Goal: Task Accomplishment & Management: Manage account settings

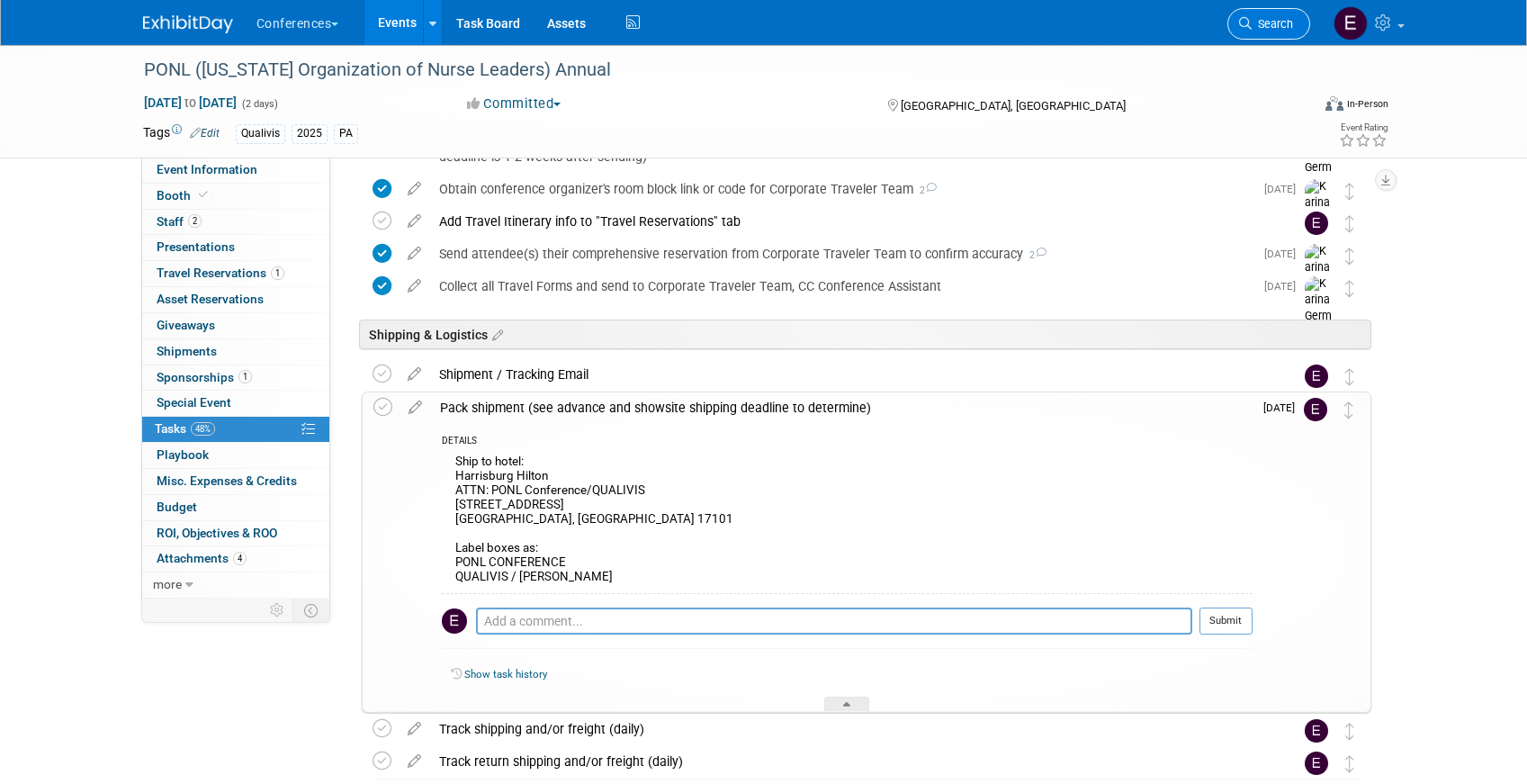
click at [1290, 30] on link "Search" at bounding box center [1268, 24] width 83 height 31
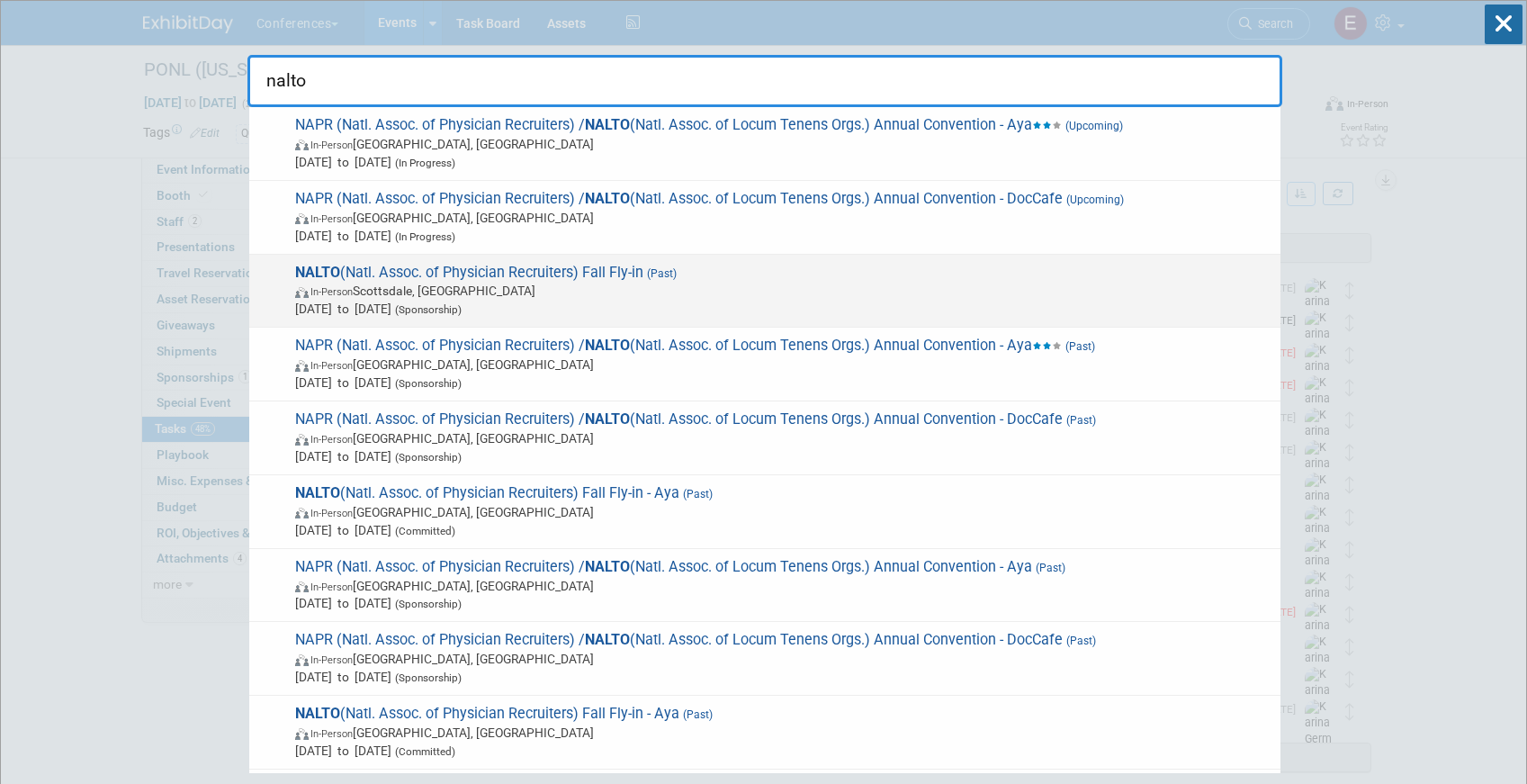
type input "nalto"
click at [797, 269] on span "NALTO (Natl. Assoc. of Physician Recruiters) Fall Fly-in (Past) In-Person [GEOG…" at bounding box center [780, 291] width 981 height 55
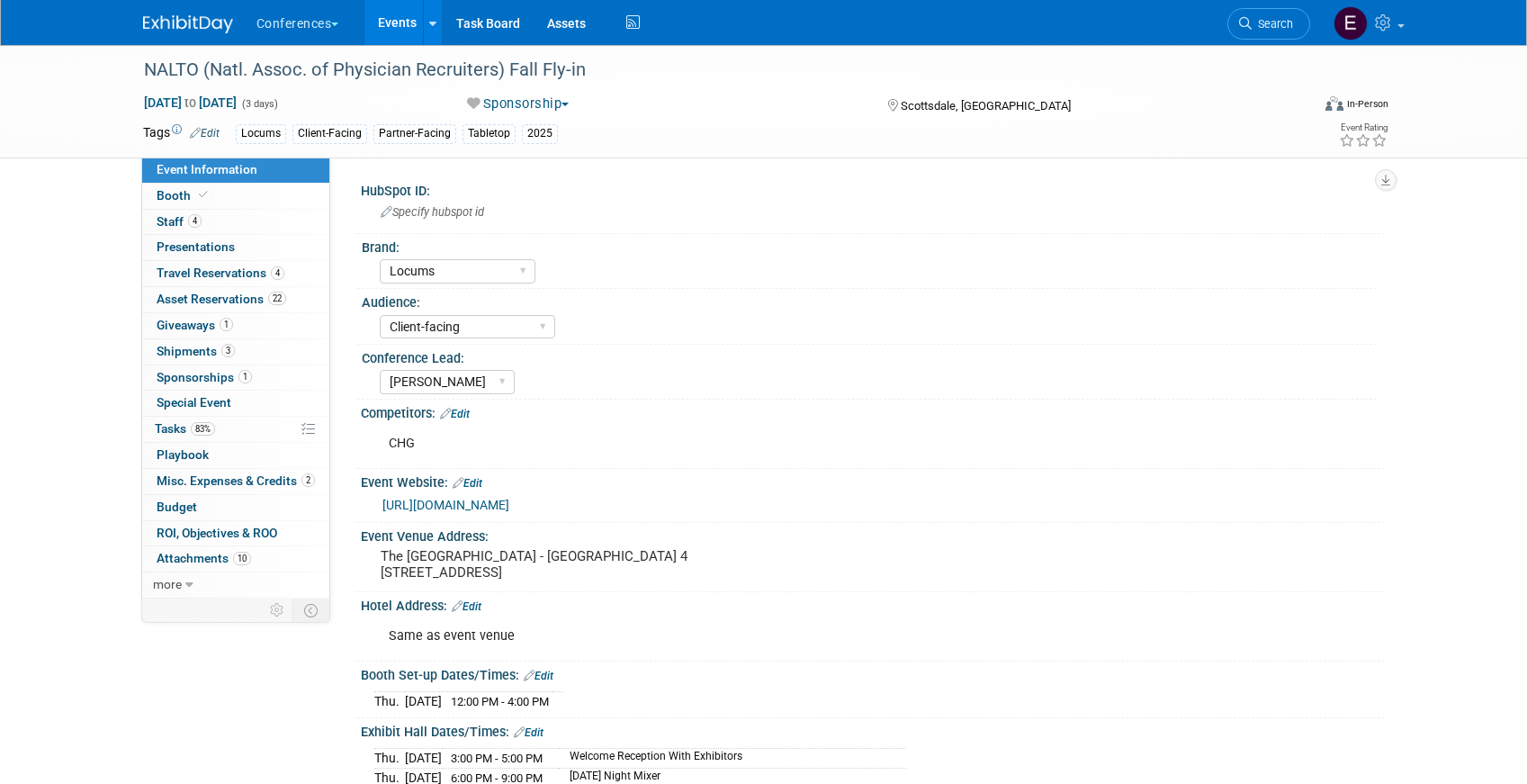
select select "Locums"
select select "Client-facing"
select select "[PERSON_NAME]"
click at [217, 277] on span "Travel Reservations 4" at bounding box center [220, 272] width 128 height 15
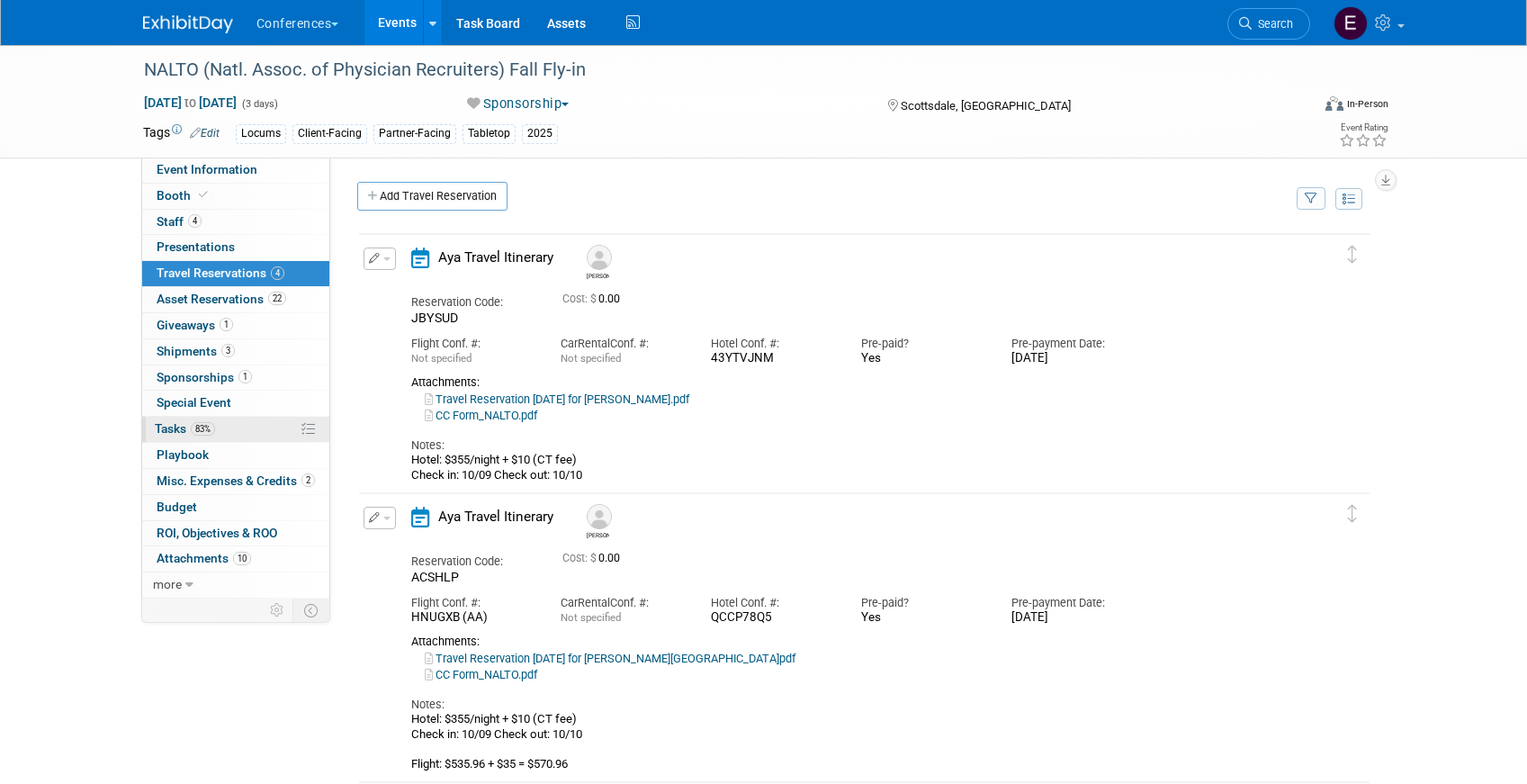
click at [192, 431] on span "83%" at bounding box center [203, 429] width 25 height 14
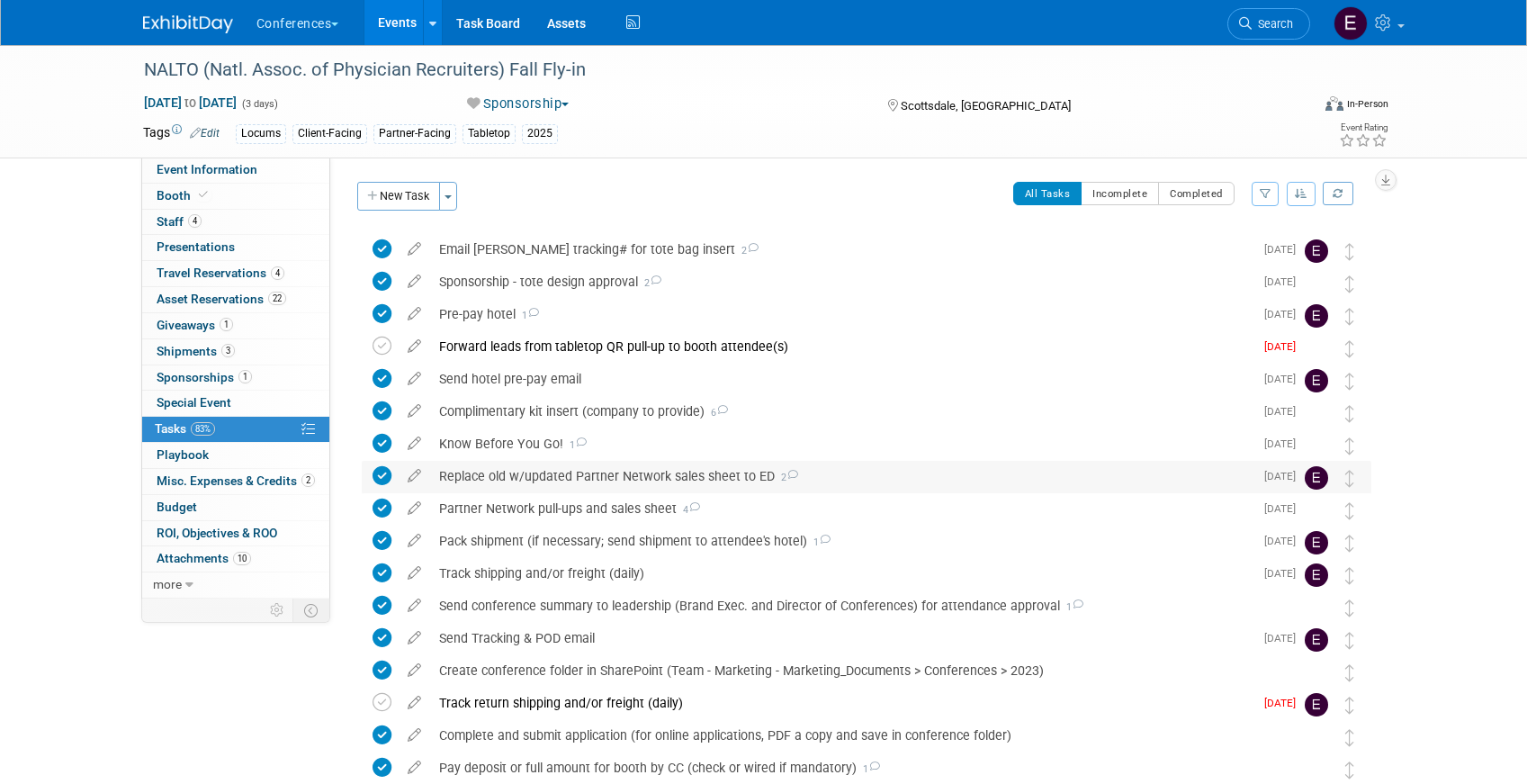
scroll to position [518, 0]
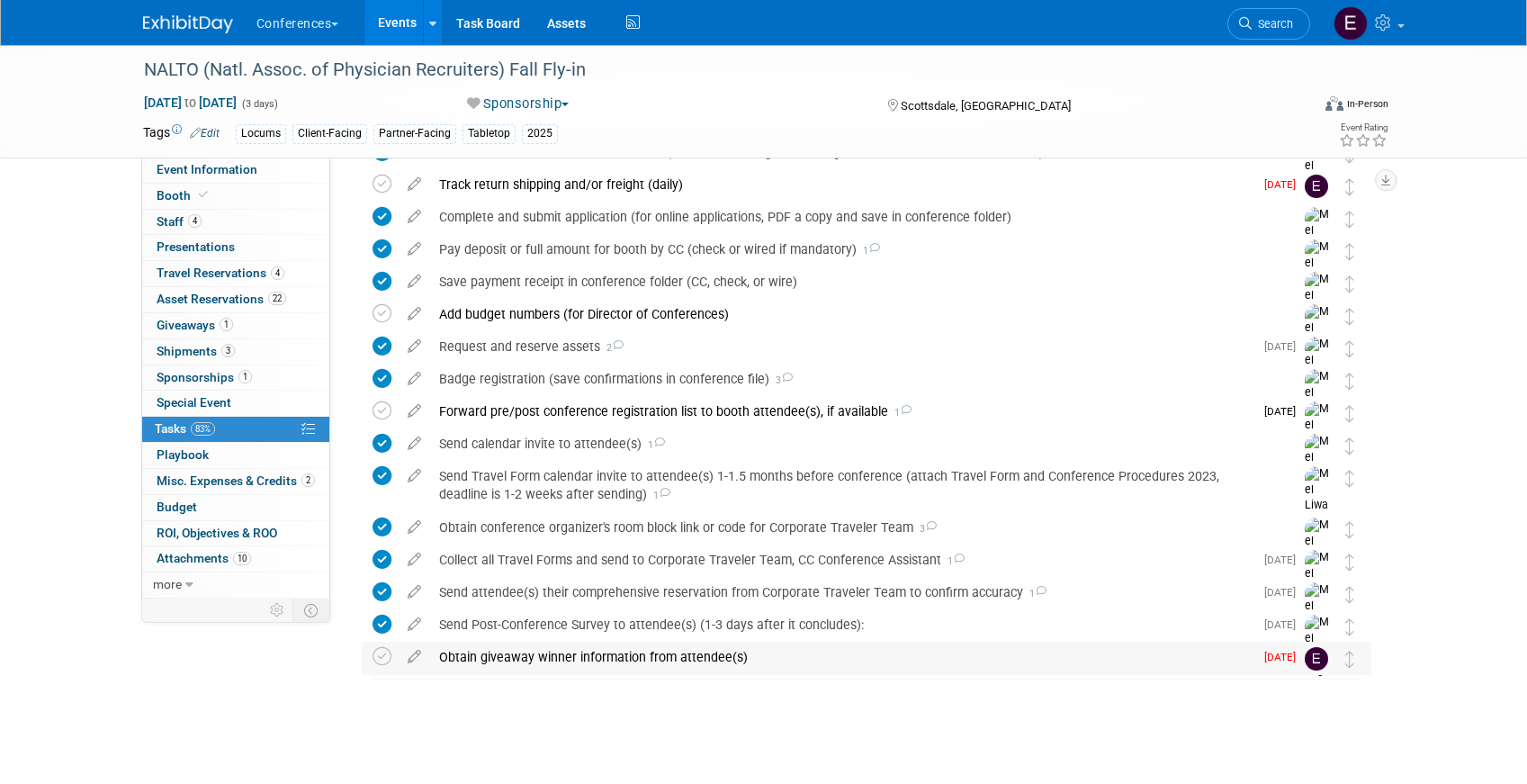
click at [514, 649] on div "Obtain giveaway winner information from attendee(s)" at bounding box center [842, 656] width 823 height 30
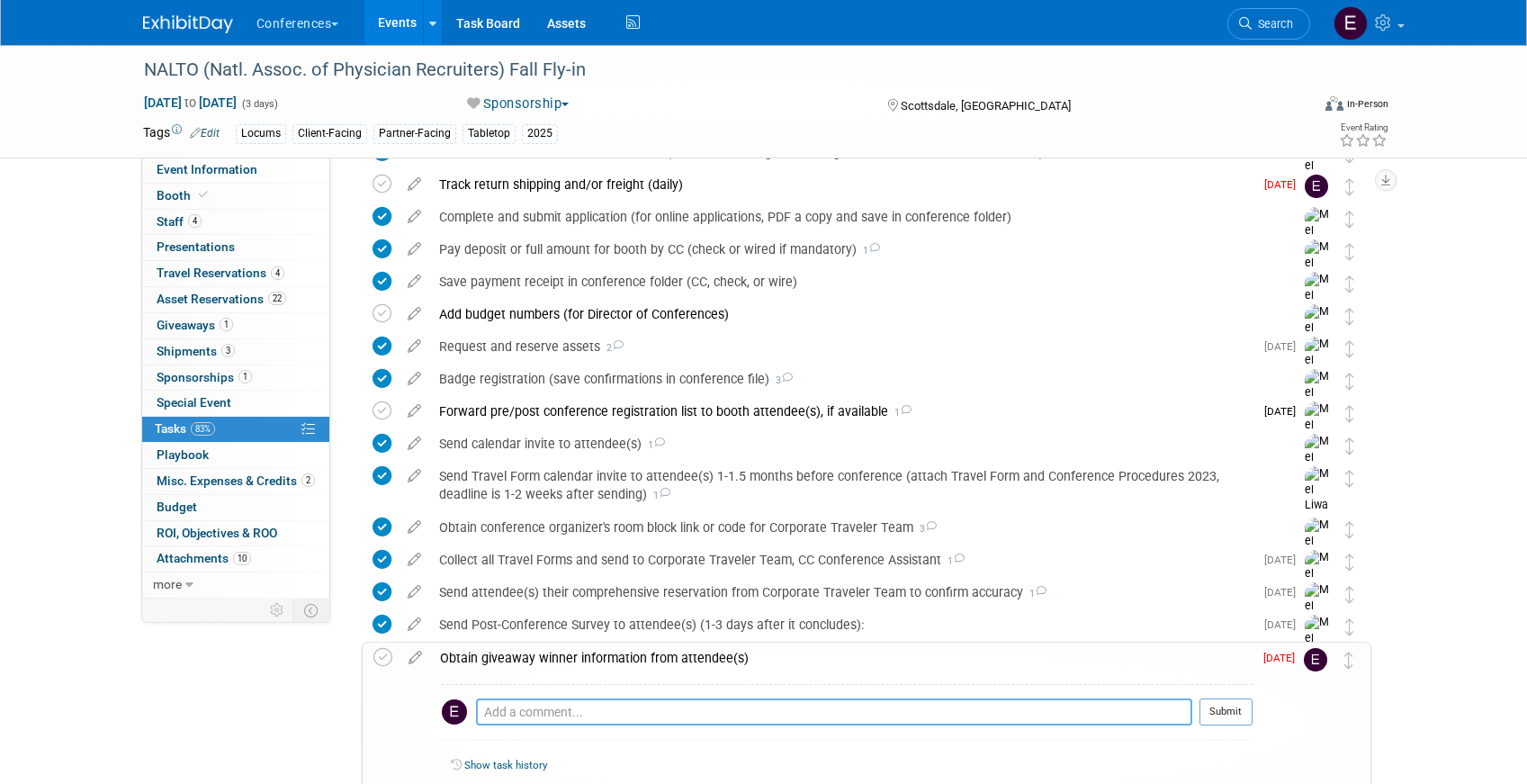
click at [512, 718] on textarea at bounding box center [834, 712] width 716 height 27
paste textarea "Mbousquet@floydleelocums.com"
click at [574, 714] on textarea "10/13: emailed Mbousquet@floydleelocums.com" at bounding box center [834, 712] width 716 height 27
paste textarea "Bousquet"
click at [921, 712] on textarea "10/13: emailed Michelle Bousquet - Mbousquet@floydleelocums.com" at bounding box center [834, 712] width 716 height 27
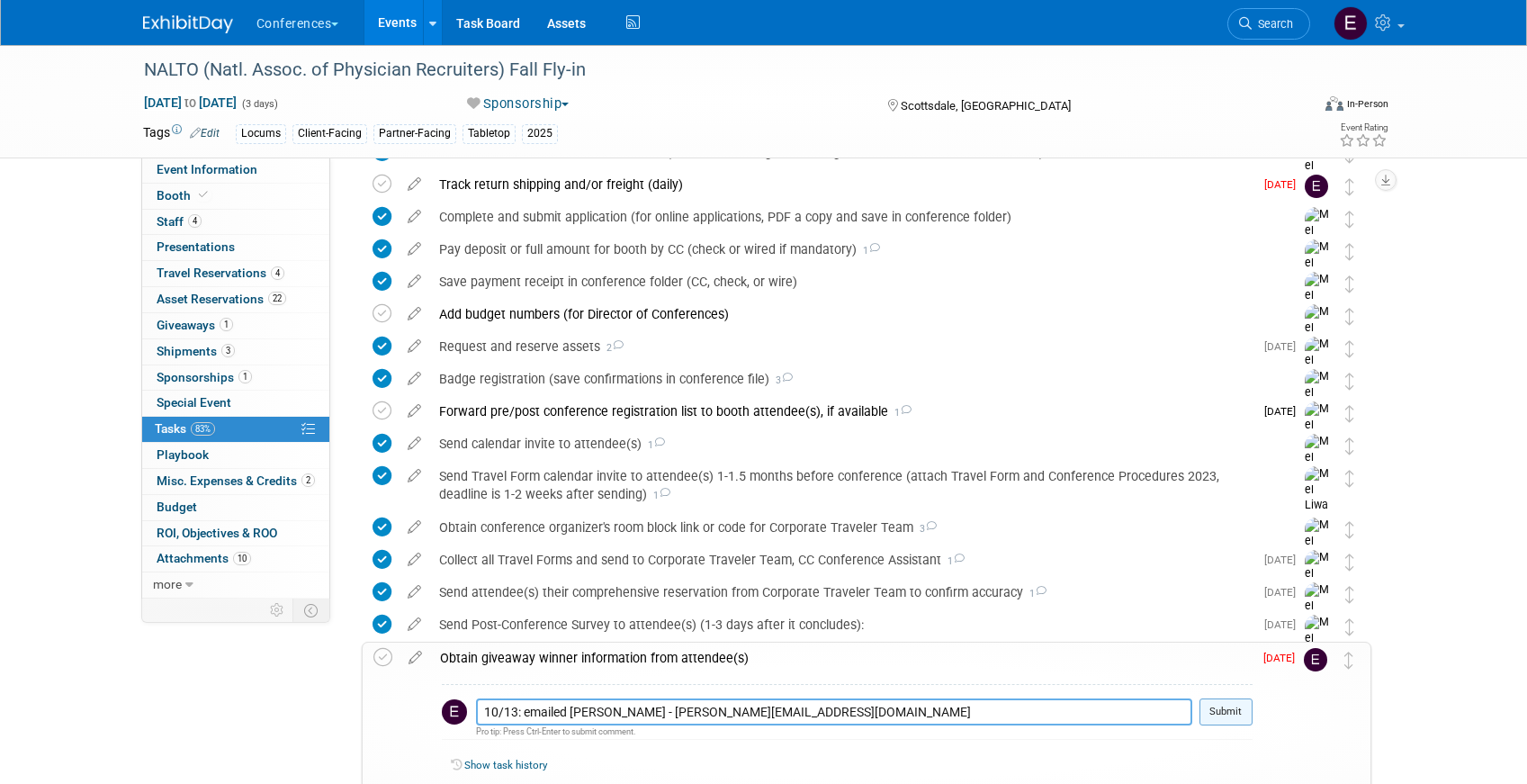
type textarea "10/13: emailed Michelle Bousquet - Mbousquet@floydleelocums.com"
click at [1217, 712] on button "Submit" at bounding box center [1226, 712] width 53 height 27
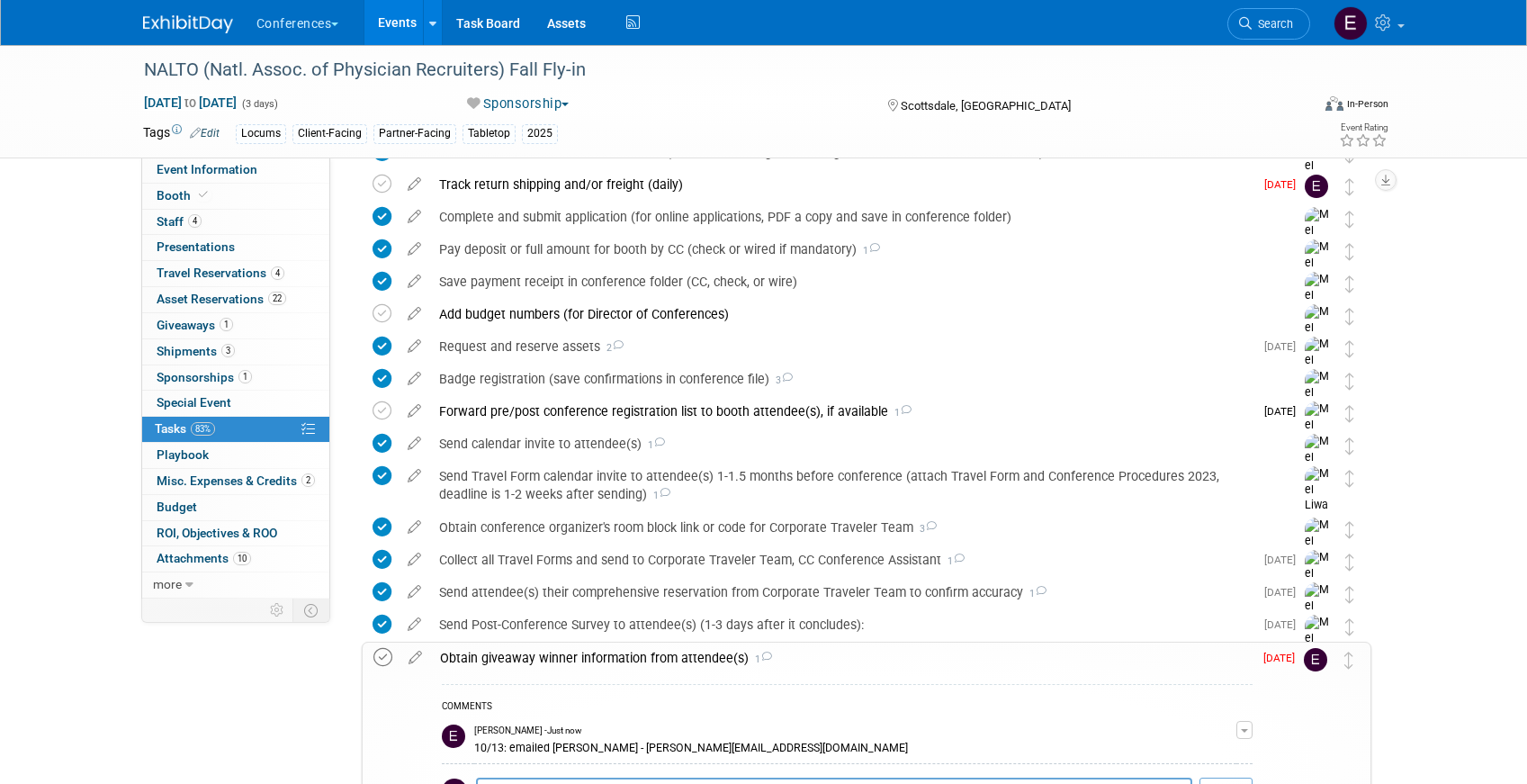
click at [383, 650] on icon at bounding box center [383, 657] width 19 height 19
click at [1275, 38] on li "Search" at bounding box center [1268, 22] width 83 height 44
click at [1272, 37] on link "Search" at bounding box center [1268, 24] width 83 height 31
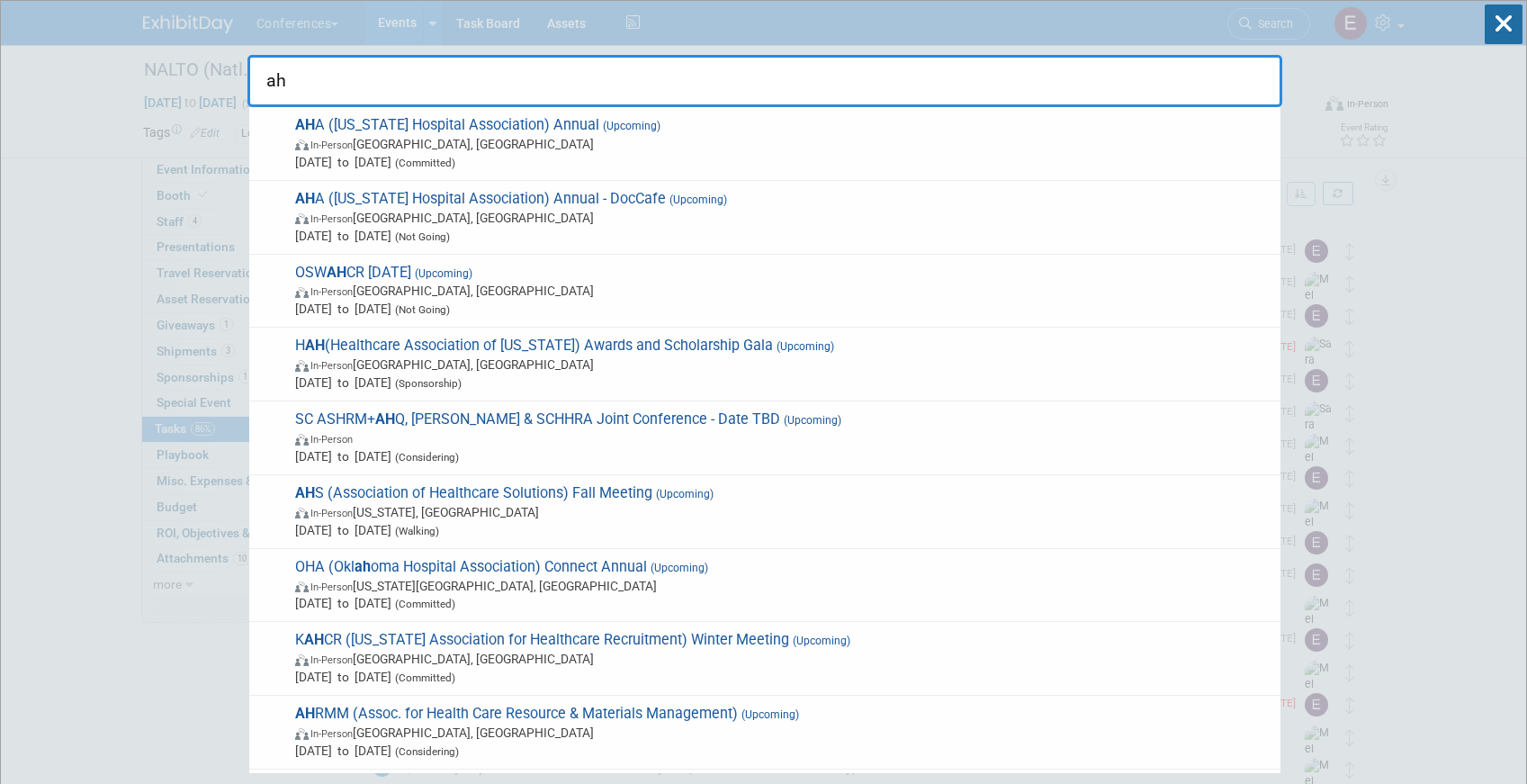
type input "ah"
